Goal: Task Accomplishment & Management: Manage account settings

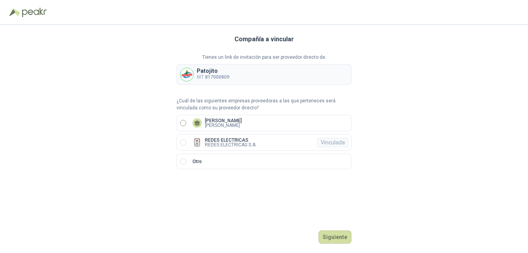
click at [242, 122] on p "[PERSON_NAME]" at bounding box center [223, 120] width 37 height 5
click at [339, 236] on button "Siguiente" at bounding box center [334, 236] width 33 height 13
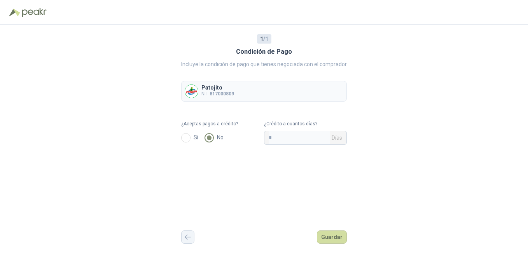
click at [187, 241] on button "button" at bounding box center [187, 236] width 13 height 13
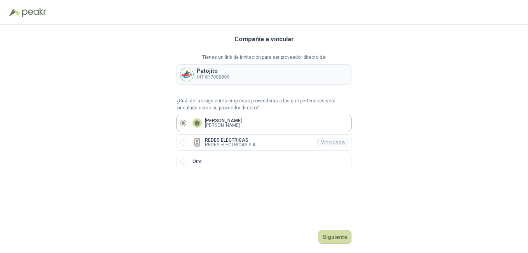
click at [248, 60] on p "Tienes un link de invitación para ser proveedor directo de:" at bounding box center [263, 57] width 175 height 7
click at [243, 70] on div "Patojito NIT 817000809" at bounding box center [263, 74] width 175 height 21
click at [300, 138] on label "REDES ELECTRICAS REDES ELECTRICAS S.A. Vinculada" at bounding box center [263, 142] width 175 height 16
click at [342, 236] on button "Ingresar" at bounding box center [336, 236] width 31 height 13
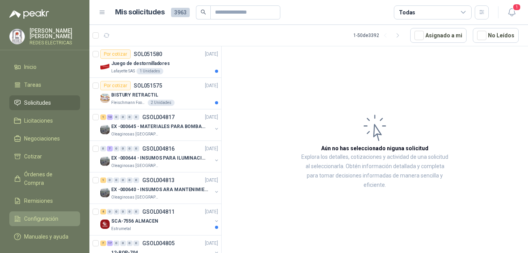
click at [37, 214] on span "Configuración" at bounding box center [41, 218] width 34 height 9
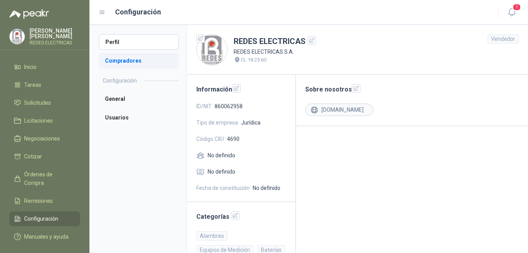
click at [136, 62] on li "Compradores" at bounding box center [139, 61] width 80 height 16
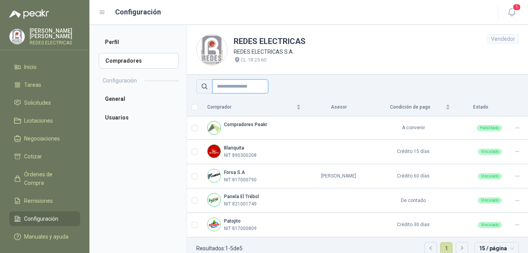
click at [255, 82] on input "text" at bounding box center [240, 86] width 56 height 14
type input "********"
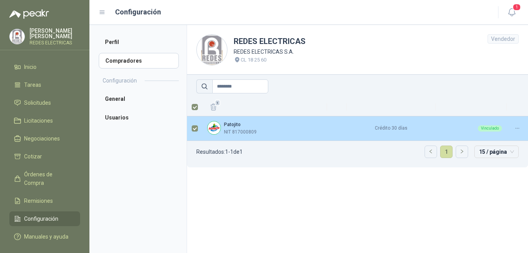
click at [521, 128] on div at bounding box center [517, 127] width 12 height 7
click at [501, 152] on span "Asignar Asesor" at bounding box center [498, 153] width 38 height 9
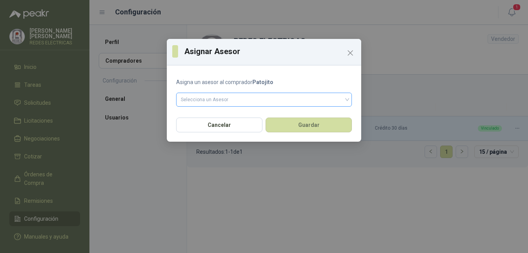
click at [259, 100] on input "search" at bounding box center [264, 99] width 166 height 12
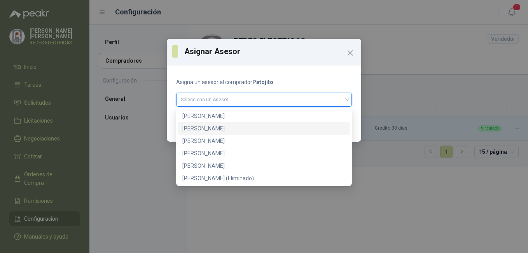
click at [253, 126] on div "[PERSON_NAME]" at bounding box center [263, 128] width 163 height 9
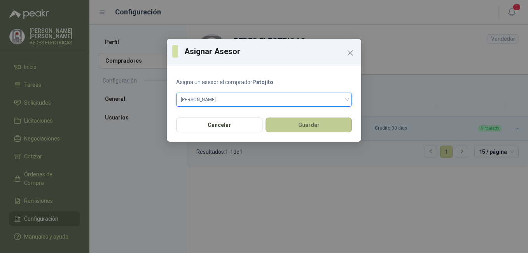
click at [321, 125] on button "Guardar" at bounding box center [308, 124] width 86 height 15
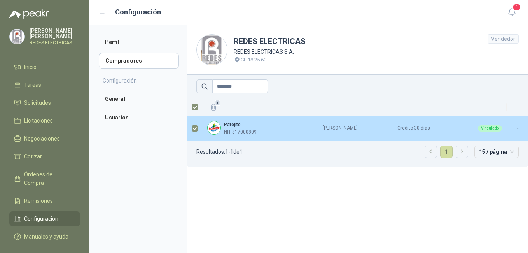
click at [517, 127] on icon at bounding box center [517, 128] width 6 height 6
click at [492, 154] on span "Asignar Asesor" at bounding box center [498, 153] width 38 height 9
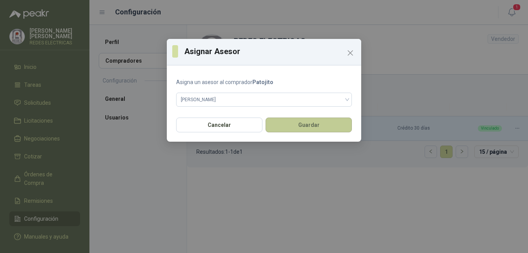
click at [295, 125] on button "Guardar" at bounding box center [308, 124] width 86 height 15
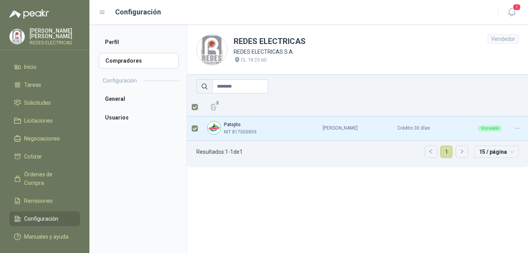
click at [339, 225] on section "REDES ELECTRICAS REDES ELECTRICAS S.A. CL 18 25 60 Vendedor ******** 1 Patojito…" at bounding box center [357, 139] width 341 height 228
click at [302, 110] on th at bounding box center [339, 107] width 75 height 18
drag, startPoint x: 307, startPoint y: 151, endPoint x: 307, endPoint y: 146, distance: 5.1
click at [307, 146] on ul "Resultados: 1 - 1 de 1 1 15 / página" at bounding box center [357, 154] width 341 height 26
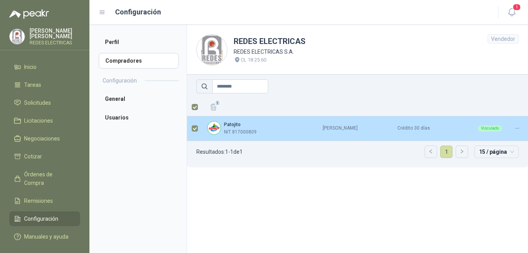
click at [309, 128] on td "[PERSON_NAME]" at bounding box center [339, 128] width 75 height 24
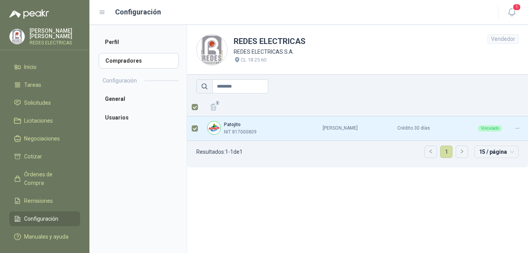
click at [333, 213] on section "REDES ELECTRICAS REDES ELECTRICAS S.A. CL 18 25 60 Vendedor ******** 1 Patojito…" at bounding box center [357, 139] width 341 height 228
click at [342, 201] on section "REDES ELECTRICAS REDES ELECTRICAS S.A. CL 18 25 60 Vendedor ******** 1 Patojito…" at bounding box center [357, 139] width 341 height 228
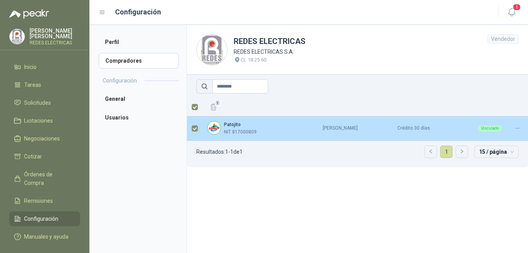
click at [241, 140] on td "Patojito NIT 817000809" at bounding box center [253, 128] width 100 height 24
click at [240, 134] on p "NIT 817000809" at bounding box center [240, 131] width 33 height 7
drag, startPoint x: 240, startPoint y: 134, endPoint x: 231, endPoint y: 125, distance: 12.6
click at [231, 125] on b "Patojito" at bounding box center [232, 124] width 17 height 5
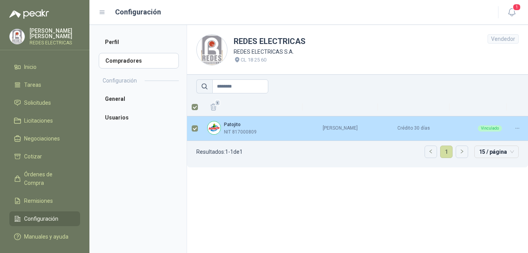
click at [516, 129] on icon at bounding box center [517, 128] width 6 height 6
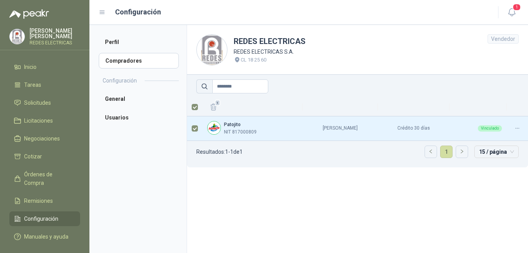
click at [264, 218] on section "REDES ELECTRICAS REDES ELECTRICAS S.A. CL 18 25 60 Vendedor ******** 1 Patojito…" at bounding box center [357, 139] width 341 height 228
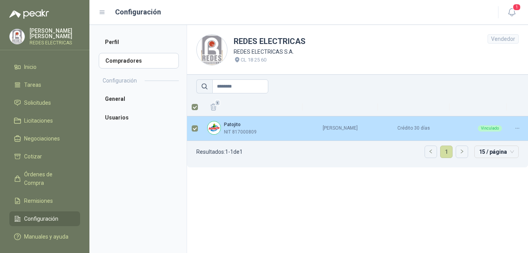
click at [378, 135] on td "[PERSON_NAME]" at bounding box center [339, 128] width 75 height 24
click at [378, 134] on td "[PERSON_NAME]" at bounding box center [339, 128] width 75 height 24
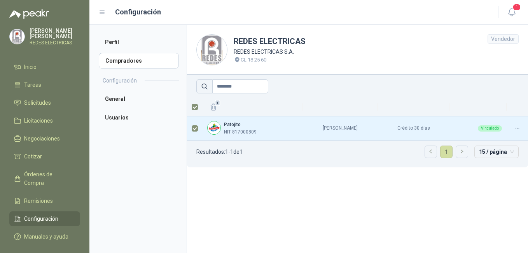
drag, startPoint x: 375, startPoint y: 214, endPoint x: 376, endPoint y: 210, distance: 4.4
click at [375, 214] on section "REDES ELECTRICAS REDES ELECTRICAS S.A. CL 18 25 60 Vendedor ******** 1 Patojito…" at bounding box center [357, 139] width 341 height 228
